Goal: Information Seeking & Learning: Learn about a topic

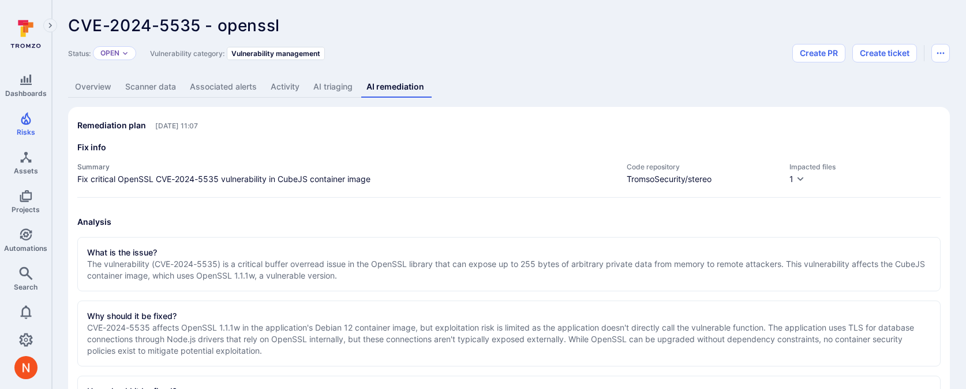
click at [457, 247] on div "What is the issue?" at bounding box center [509, 253] width 844 height 12
click at [455, 271] on p "The vulnerability (CVE-2024-5535) is a critical buffer overread issue in the Op…" at bounding box center [509, 269] width 844 height 23
click at [456, 269] on p "The vulnerability (CVE-2024-5535) is a critical buffer overread issue in the Op…" at bounding box center [509, 269] width 844 height 23
click at [551, 260] on p "The vulnerability (CVE-2024-5535) is a critical buffer overread issue in the Op…" at bounding box center [509, 269] width 844 height 23
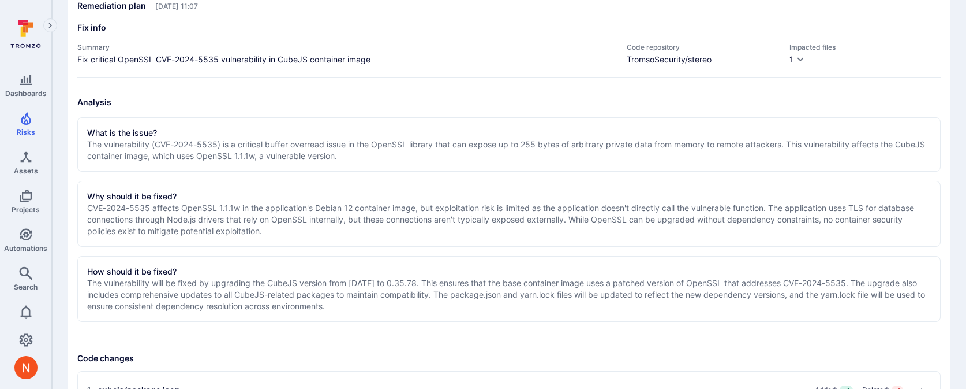
scroll to position [174, 0]
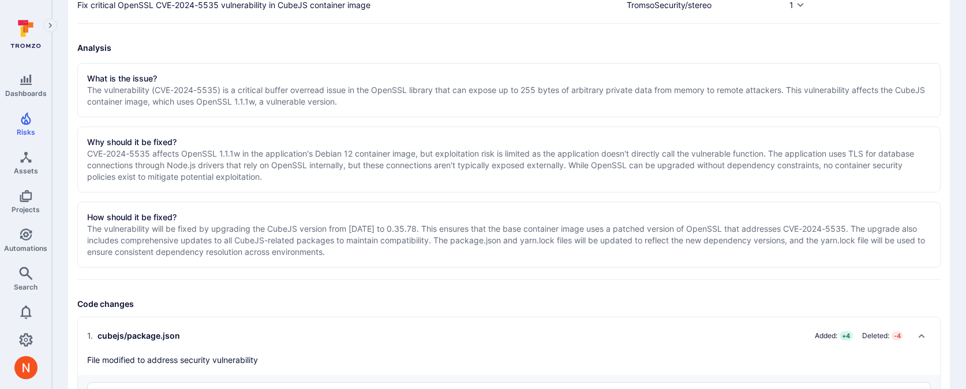
click at [324, 169] on p "CVE-2024-5535 affects OpenSSL 1.1.1w in the application's Debian 12 container i…" at bounding box center [509, 165] width 844 height 35
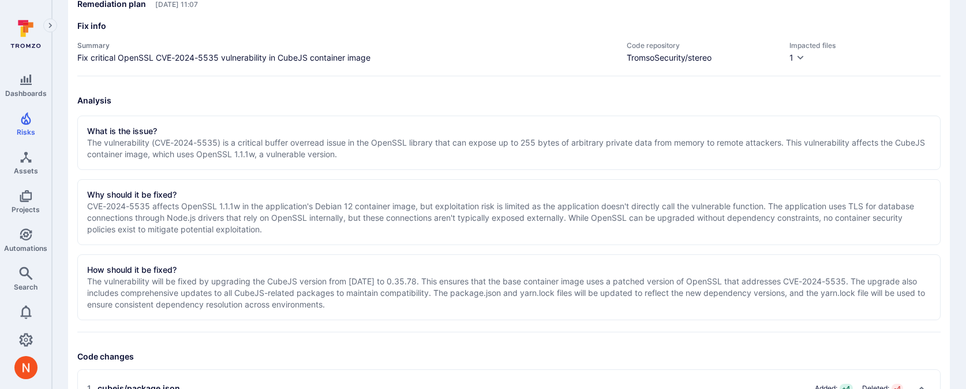
scroll to position [125, 0]
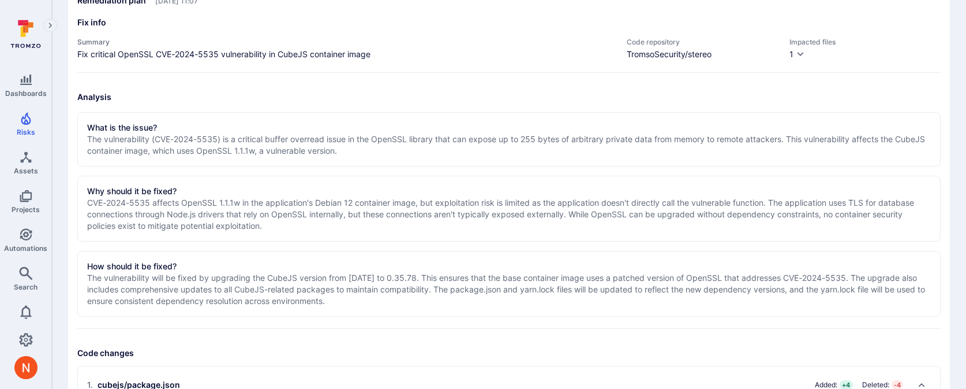
click at [383, 156] on section "What is the issue? The vulnerability (CVE-2024-5535) is a critical buffer overr…" at bounding box center [509, 139] width 864 height 54
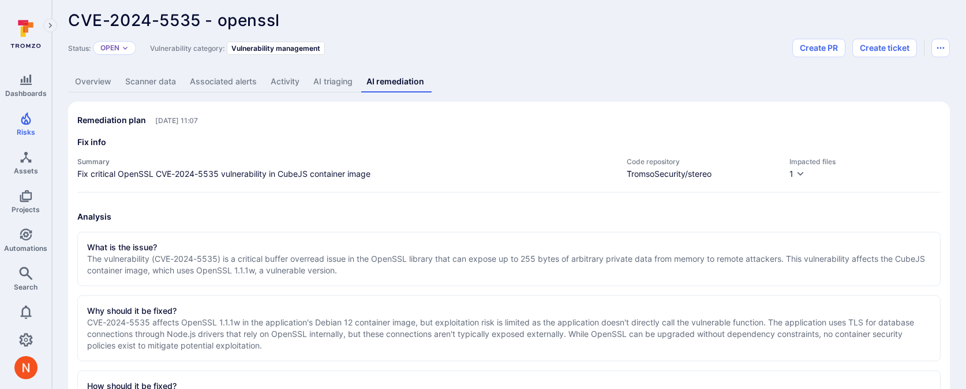
scroll to position [4, 0]
